Goal: Task Accomplishment & Management: Use online tool/utility

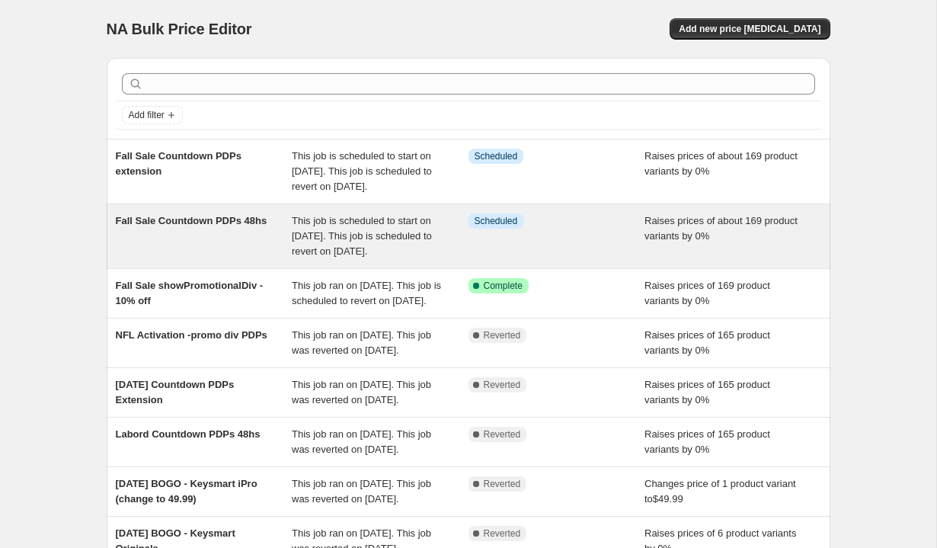
click at [249, 268] on div "Fall Sale Countdown PDPs 48hs This job is scheduled to start on [DATE]. This jo…" at bounding box center [469, 236] width 724 height 64
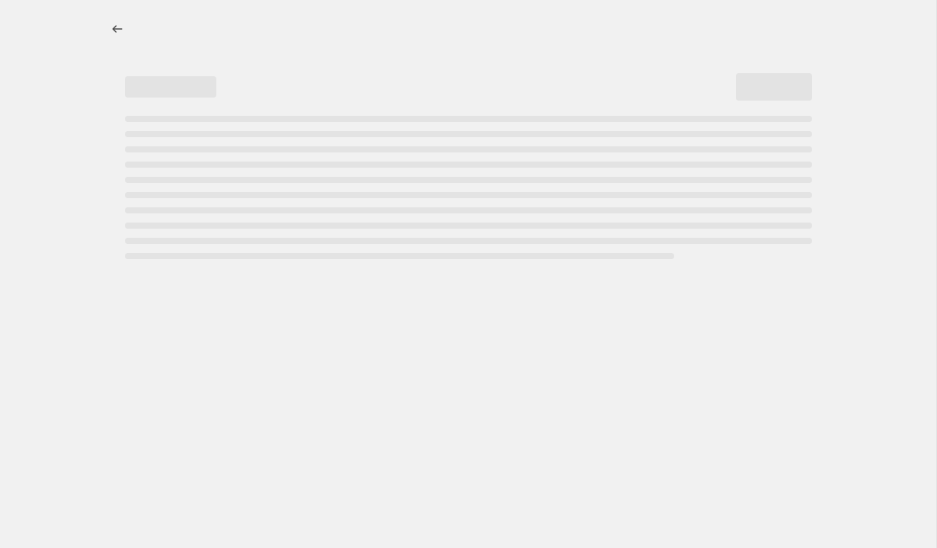
select select "percentage"
select select "no_change"
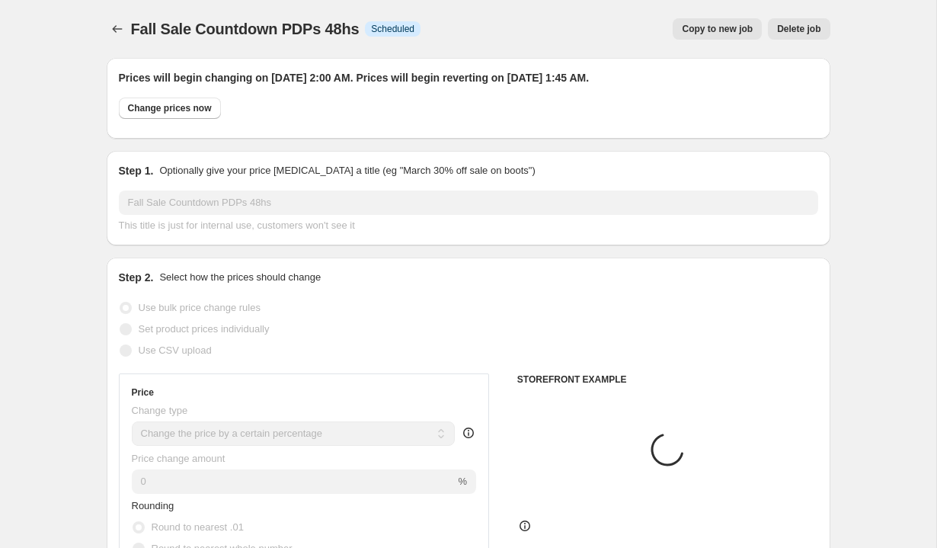
select select "tag"
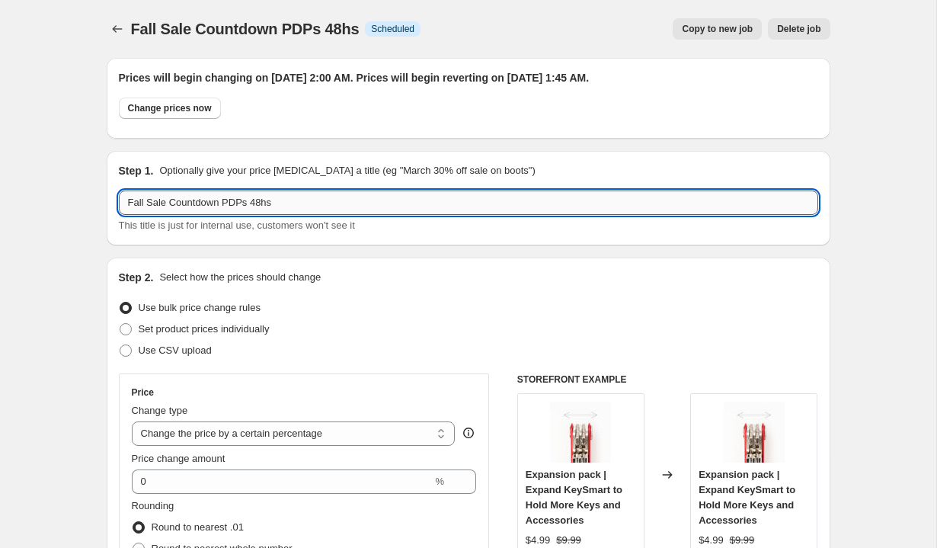
click at [166, 204] on input "Fall Sale Countdown PDPs 48hs" at bounding box center [468, 202] width 699 height 24
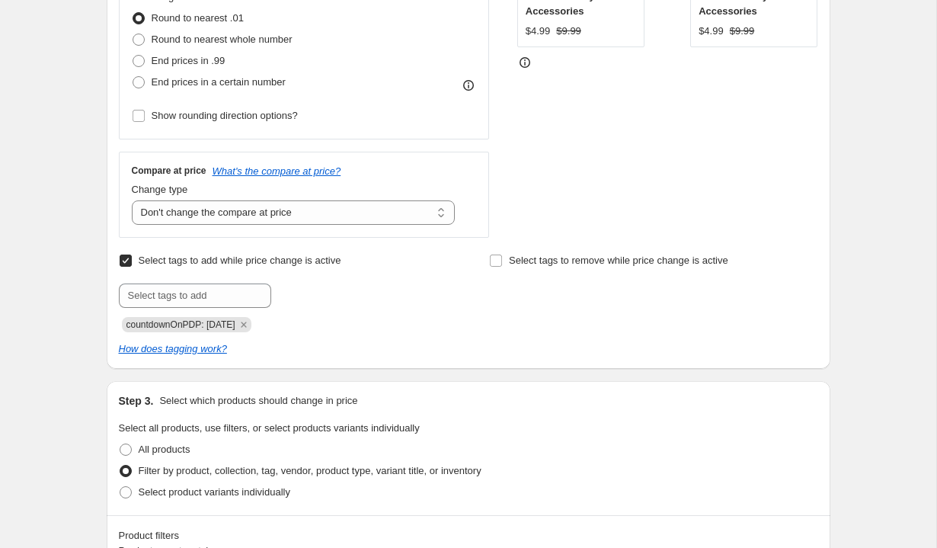
scroll to position [531, 0]
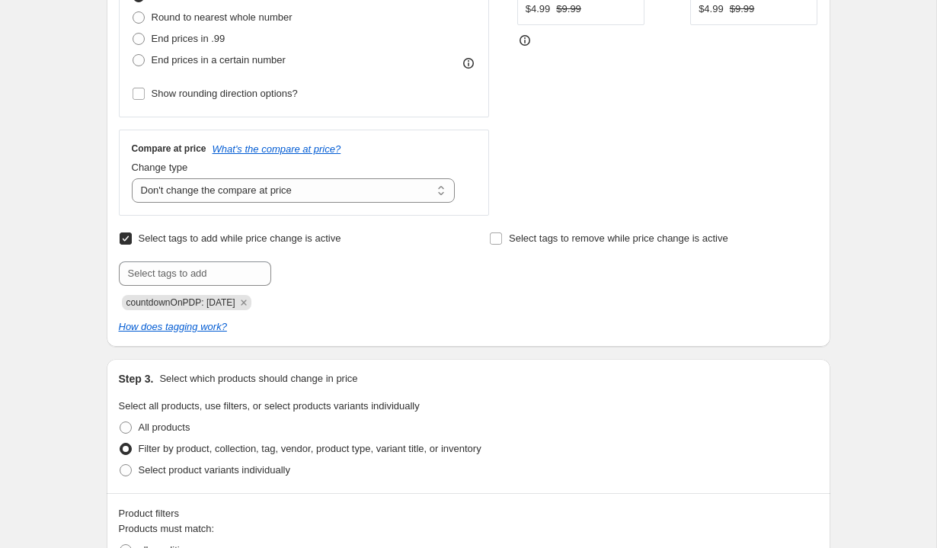
click at [216, 300] on span "countdownOnPDP: [DATE]" at bounding box center [180, 302] width 109 height 11
copy span "countdownOnPDP: [DATE]"
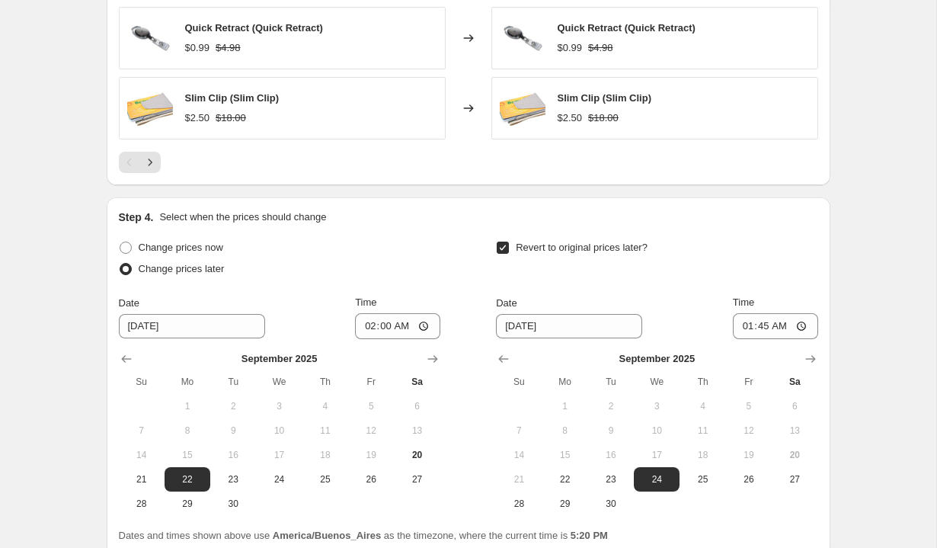
scroll to position [0, 0]
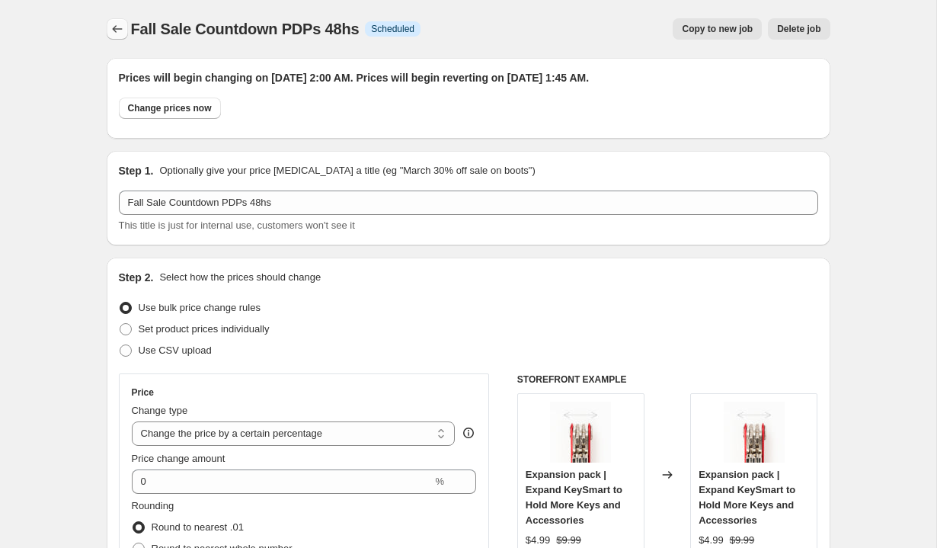
click at [115, 30] on icon "Price change jobs" at bounding box center [117, 28] width 15 height 15
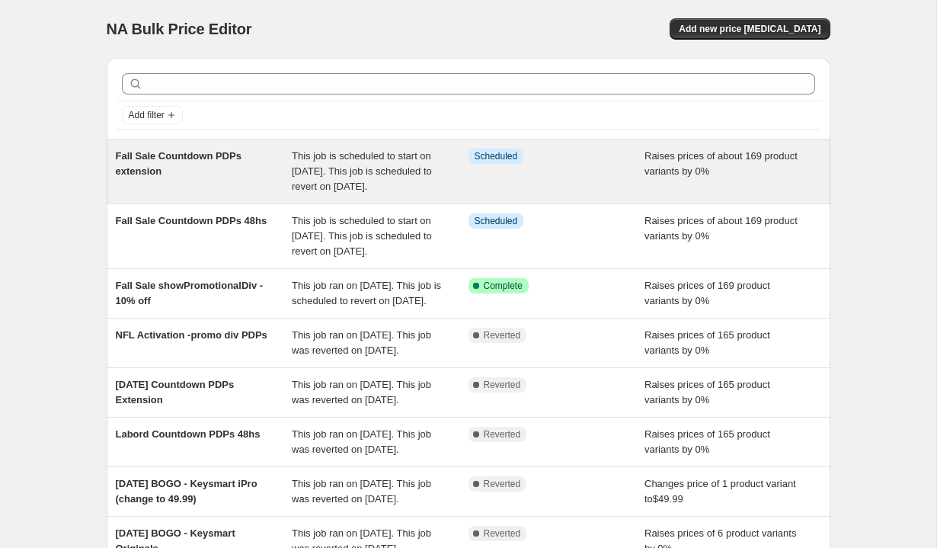
click at [181, 155] on span "Fall Sale Countdown PDPs extension" at bounding box center [179, 163] width 126 height 27
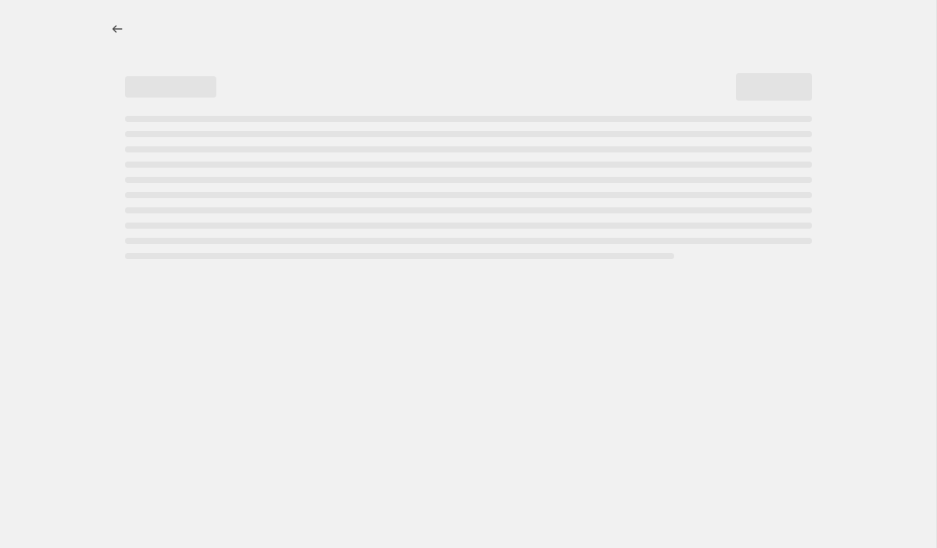
select select "percentage"
select select "no_change"
select select "tag"
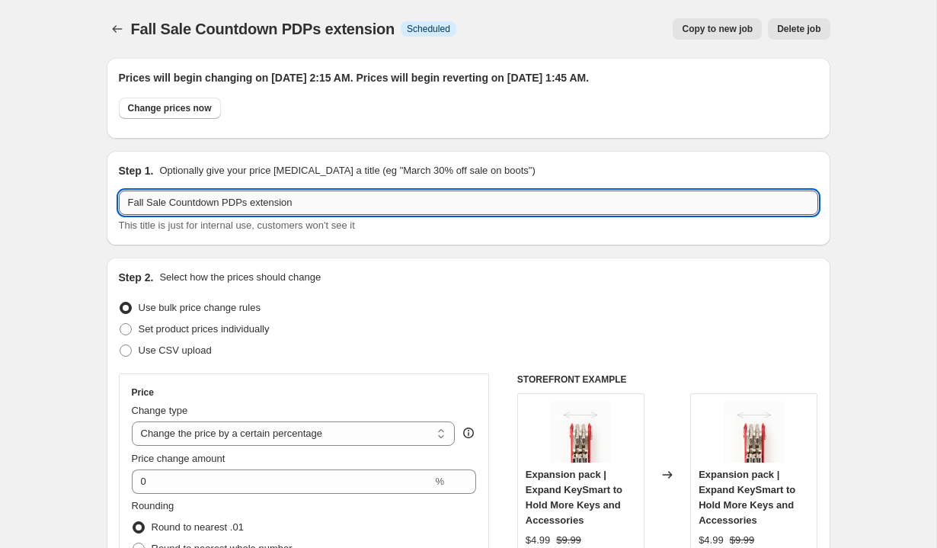
click at [199, 203] on input "Fall Sale Countdown PDPs extension" at bounding box center [468, 202] width 699 height 24
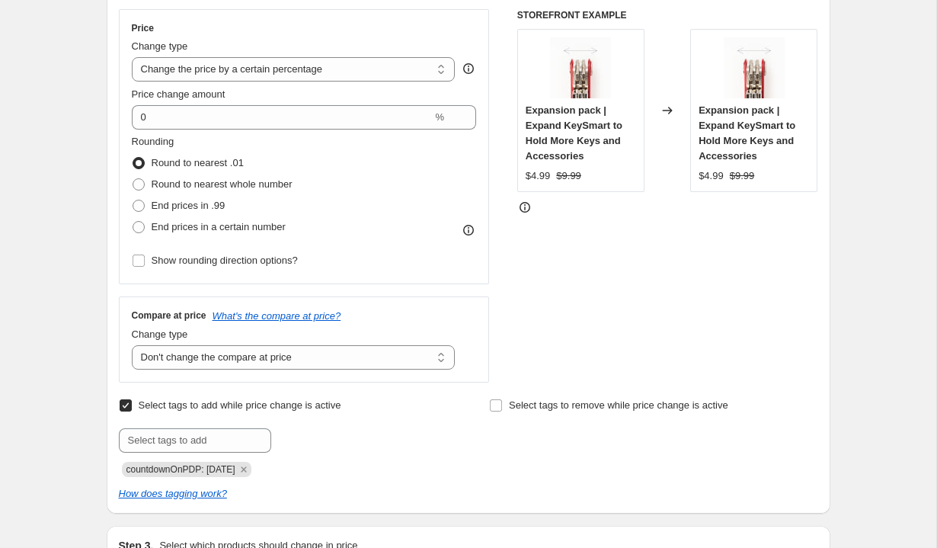
scroll to position [366, 0]
click at [175, 467] on span "countdownOnPDP: [DATE]" at bounding box center [180, 468] width 109 height 11
copy span "countdownOnPDP: [DATE]"
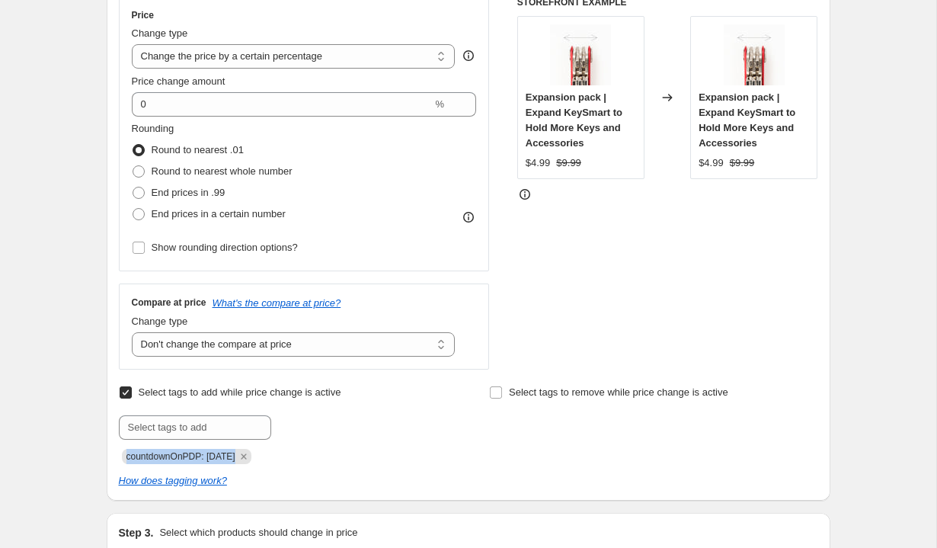
scroll to position [0, 0]
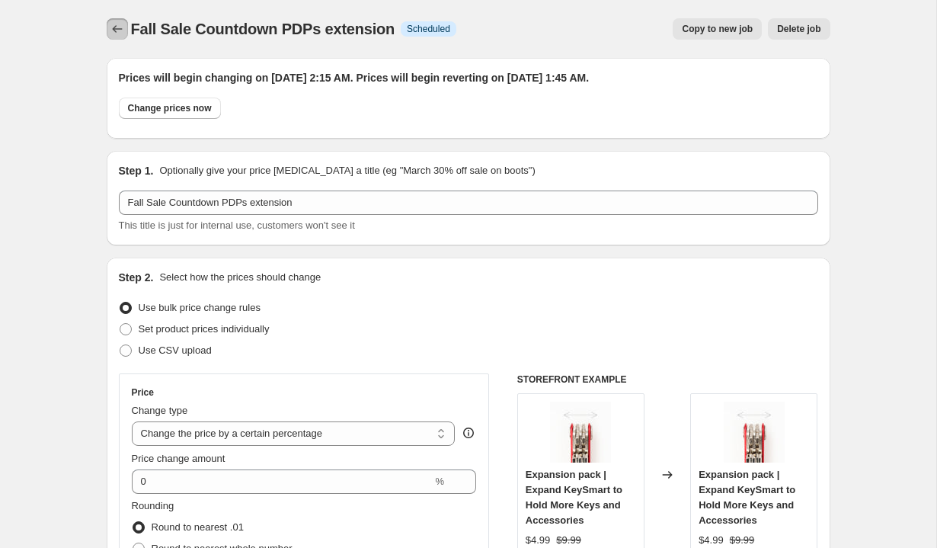
click at [110, 27] on icon "Price change jobs" at bounding box center [117, 28] width 15 height 15
